Goal: Information Seeking & Learning: Learn about a topic

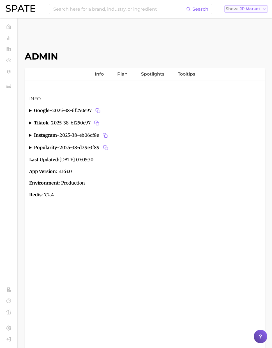
click at [253, 10] on span "JP Market" at bounding box center [250, 8] width 20 height 3
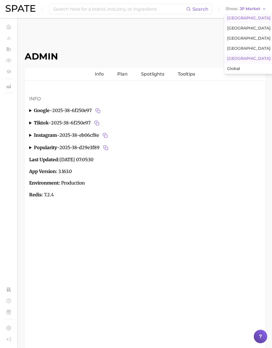
click at [249, 19] on span "[GEOGRAPHIC_DATA]" at bounding box center [248, 18] width 43 height 5
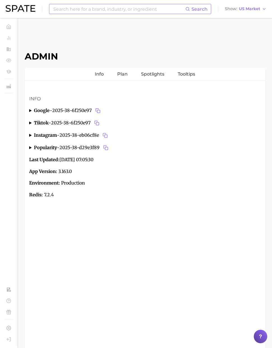
click at [139, 14] on div "Search" at bounding box center [130, 9] width 162 height 10
click at [139, 10] on input at bounding box center [119, 9] width 133 height 10
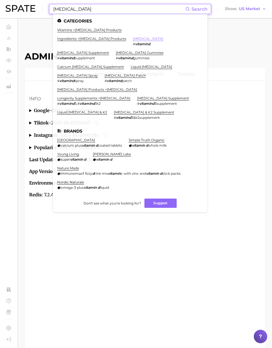
type input "[MEDICAL_DATA]"
click at [163, 36] on link "[MEDICAL_DATA]" at bounding box center [148, 38] width 30 height 4
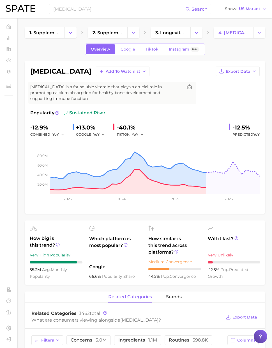
click at [63, 71] on h1 "[MEDICAL_DATA]" at bounding box center [60, 71] width 61 height 7
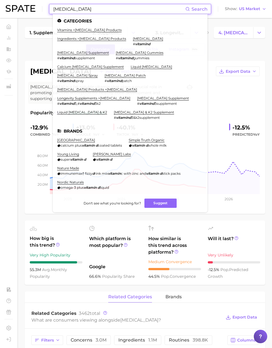
click at [86, 8] on input "[MEDICAL_DATA]" at bounding box center [119, 9] width 133 height 10
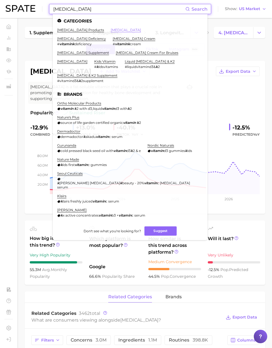
type input "[MEDICAL_DATA]"
click at [111, 30] on link "[MEDICAL_DATA]" at bounding box center [126, 30] width 30 height 4
